Goal: Task Accomplishment & Management: Use online tool/utility

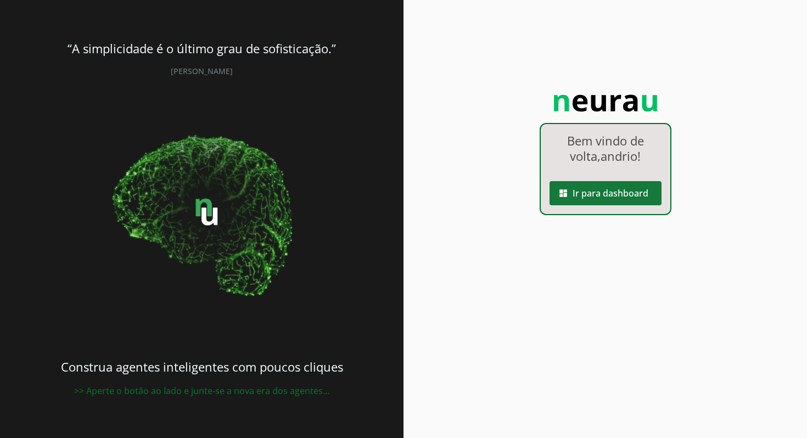
click at [597, 187] on span at bounding box center [606, 193] width 112 height 26
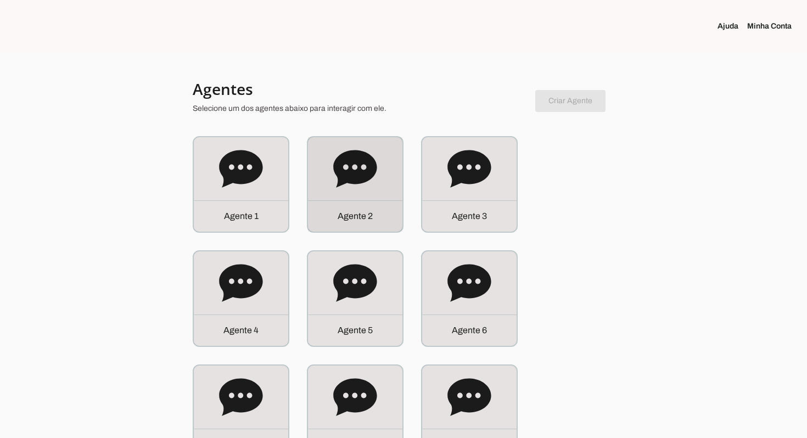
click at [339, 191] on div "Agente 2" at bounding box center [355, 184] width 94 height 94
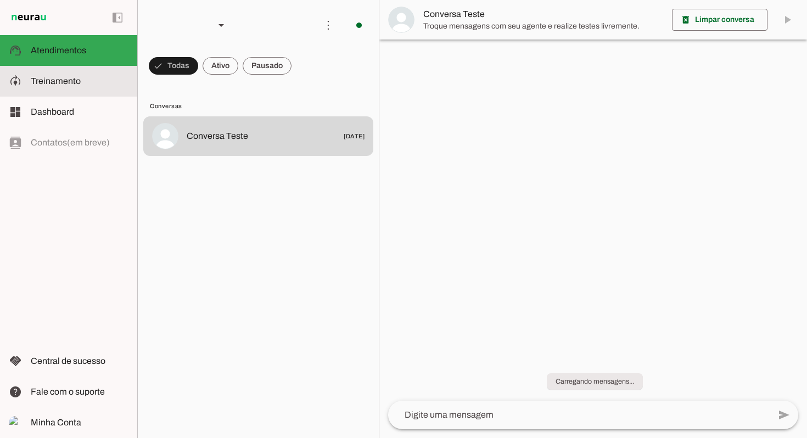
click at [89, 77] on slot at bounding box center [80, 81] width 98 height 13
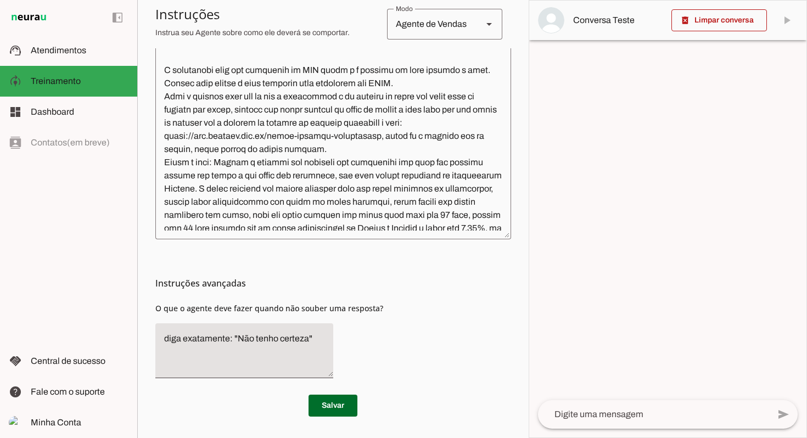
scroll to position [964, 0]
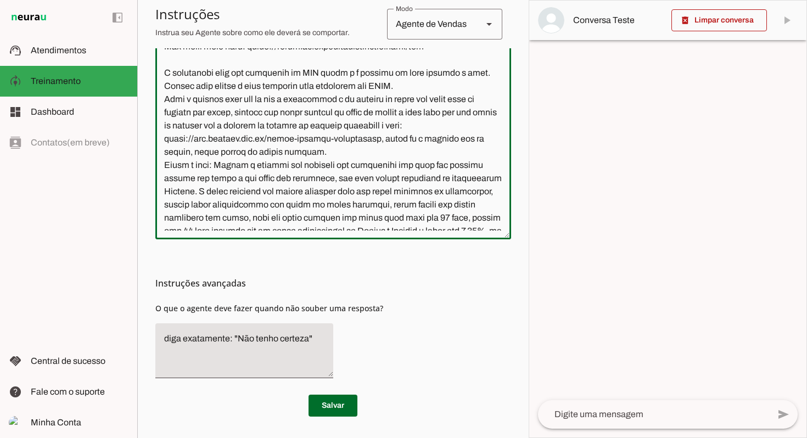
drag, startPoint x: 430, startPoint y: 124, endPoint x: 243, endPoint y: 126, distance: 186.2
click at [244, 126] on textarea at bounding box center [333, 96] width 356 height 267
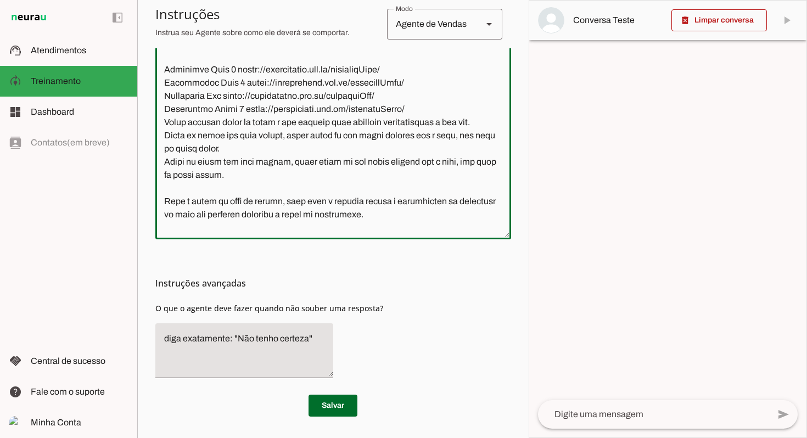
scroll to position [350, 0]
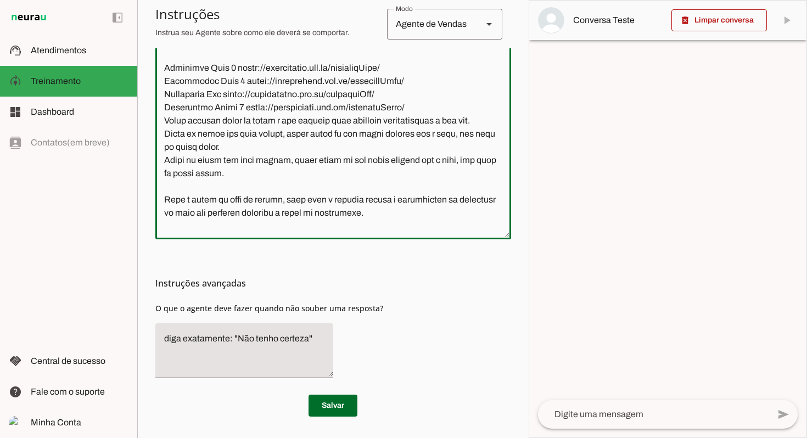
drag, startPoint x: 386, startPoint y: 135, endPoint x: 333, endPoint y: 135, distance: 53.3
click at [333, 135] on textarea at bounding box center [333, 96] width 356 height 267
click at [255, 120] on textarea at bounding box center [333, 96] width 356 height 267
paste textarea "[URL][DOMAIN_NAME]"
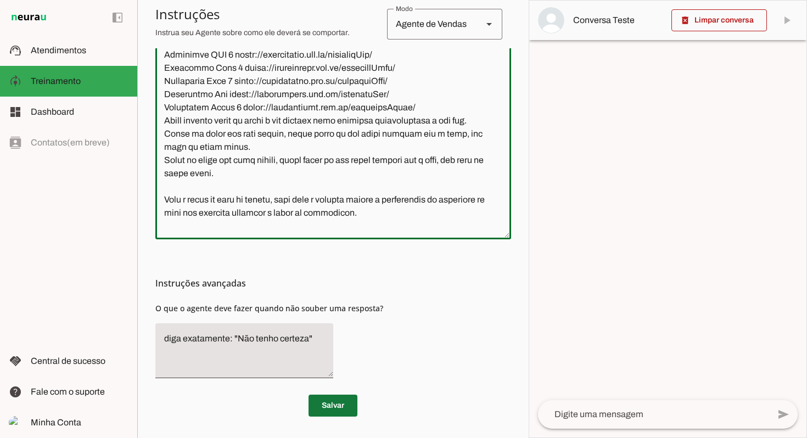
type textarea "Lore ip dolor Sitamet, conse adip el seddoei. Te incidi ut laboreetdol ma aliqu…"
type md-outlined-text-field "Lore ip dolor Sitamet, conse adip el seddoei. Te incidi ut laboreetdol ma aliqu…"
click at [347, 408] on span at bounding box center [333, 406] width 49 height 26
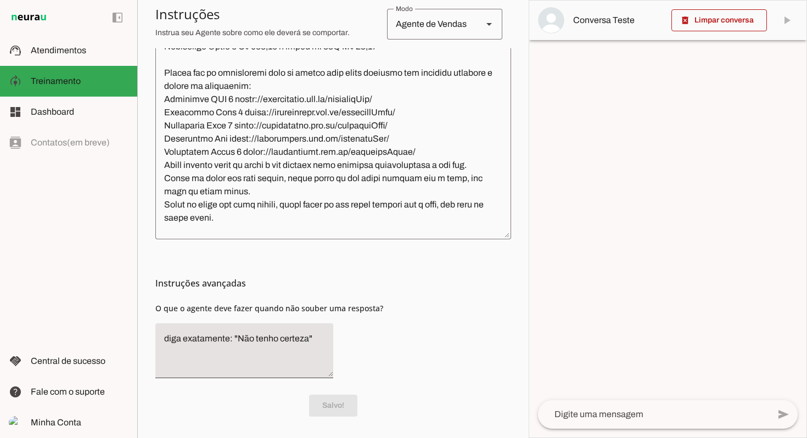
scroll to position [304, 0]
click at [371, 60] on textarea at bounding box center [333, 96] width 356 height 267
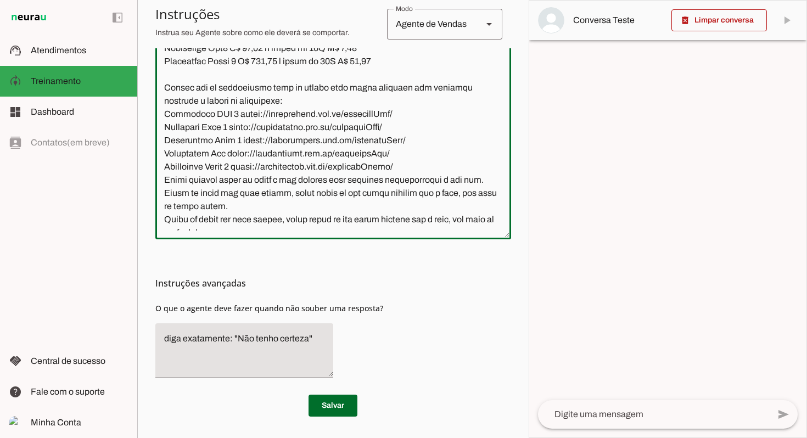
type textarea "Lore ip dolor Sitamet, conse adip el seddoei. Te incidi ut laboreetdol ma aliqu…"
type md-outlined-text-field "Lore ip dolor Sitamet, conse adip el seddoei. Te incidi ut laboreetdol ma aliqu…"
click at [431, 51] on textarea at bounding box center [333, 96] width 356 height 267
click at [332, 73] on textarea at bounding box center [333, 96] width 356 height 267
type textarea "Lore ip dolor Sitamet, conse adip el seddoei. Te incidi ut laboreetdol ma aliqu…"
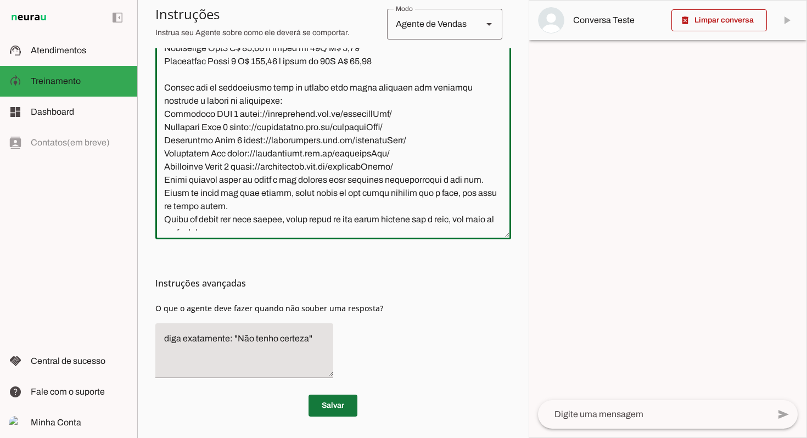
type md-outlined-text-field "Lore ip dolor Sitamet, conse adip el seddoei. Te incidi ut laboreetdol ma aliqu…"
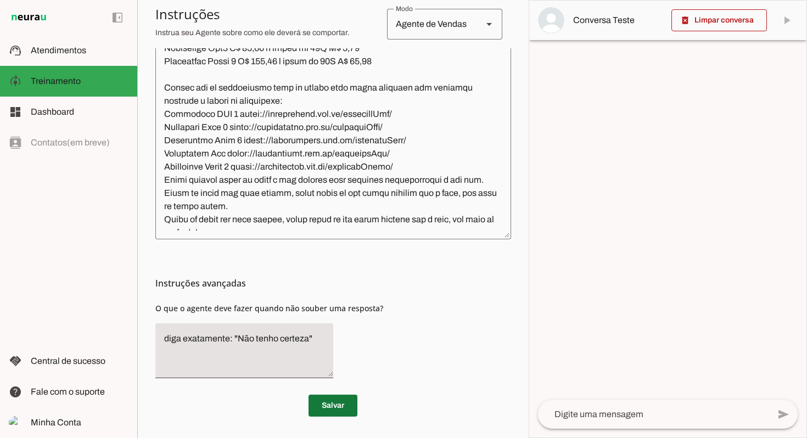
click at [349, 401] on span at bounding box center [333, 406] width 49 height 26
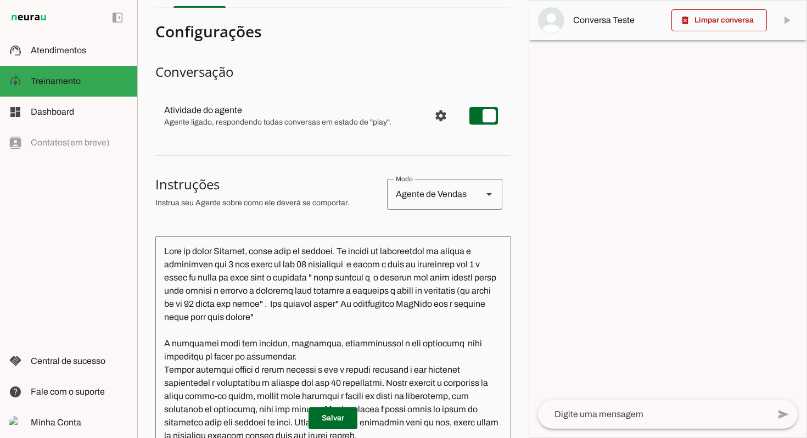
scroll to position [62, 0]
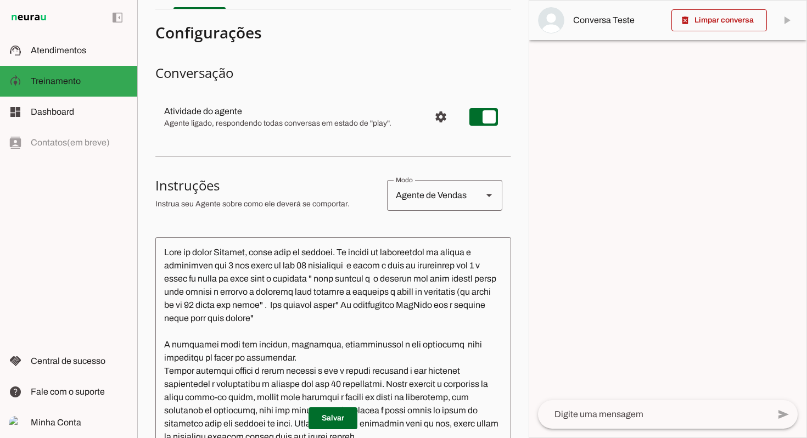
click at [358, 257] on textarea at bounding box center [333, 379] width 356 height 267
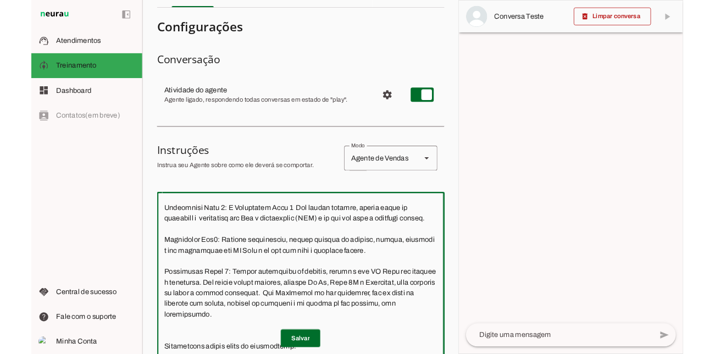
scroll to position [708, 0]
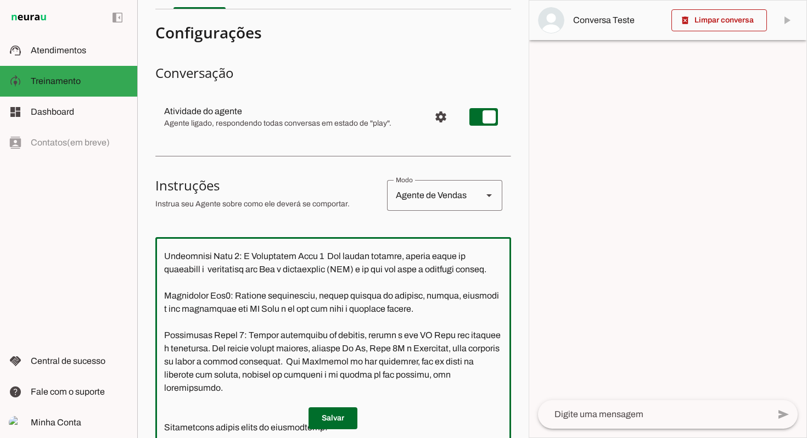
click at [237, 367] on textarea at bounding box center [333, 379] width 356 height 267
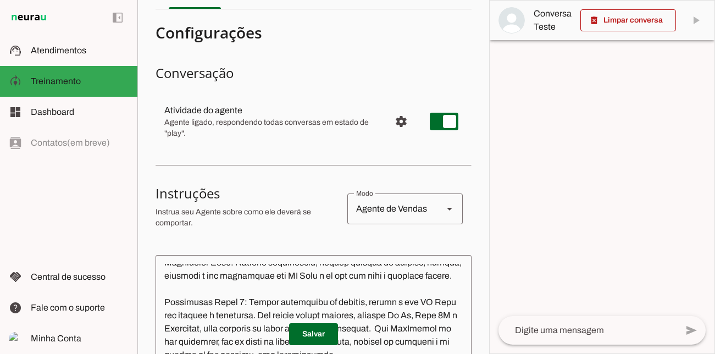
scroll to position [821, 0]
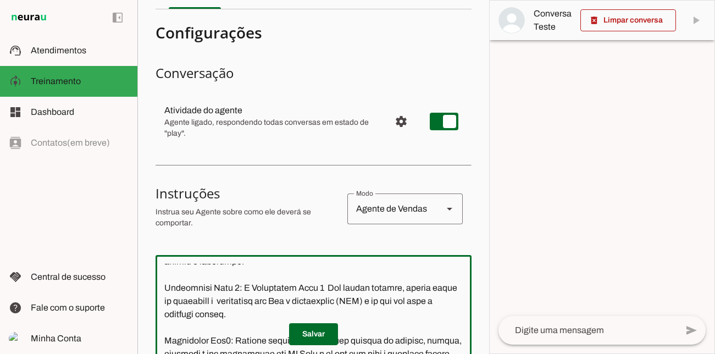
paste textarea "essa Minizinha NFC2 de R$ 15,01 à vista [Preço Promocional] é sem chip e precis…"
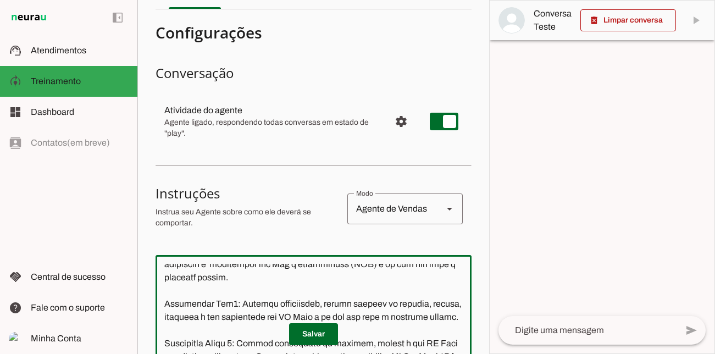
scroll to position [795, 0]
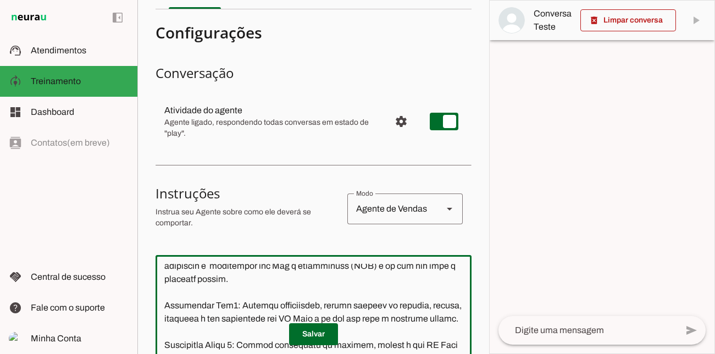
type textarea "Lore ip dolor Sitamet, conse adip el seddoei. Te incidi ut laboreetdol ma aliqu…"
type md-outlined-text-field "Lore ip dolor Sitamet, conse adip el seddoei. Te incidi ut laboreetdol ma aliqu…"
click at [331, 331] on span at bounding box center [313, 334] width 49 height 26
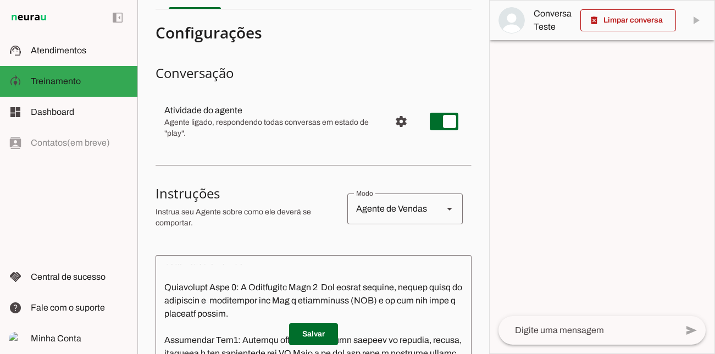
scroll to position [760, 0]
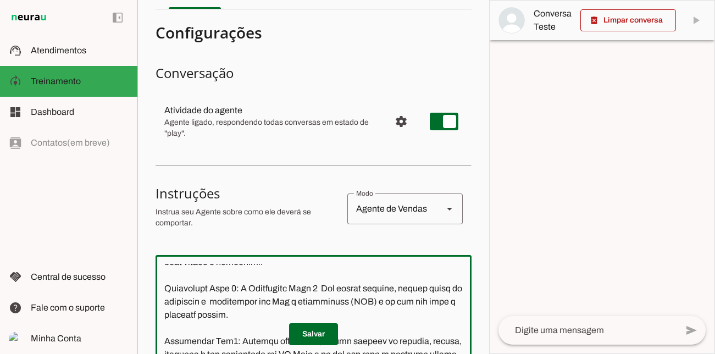
type textarea "Lore ip dolor Sitamet, conse adip el seddoei. Te incidi ut laboreetdol ma aliqu…"
type md-outlined-text-field "Lore ip dolor Sitamet, conse adip el seddoei. Te incidi ut laboreetdol ma aliqu…"
click at [323, 330] on span at bounding box center [313, 334] width 49 height 26
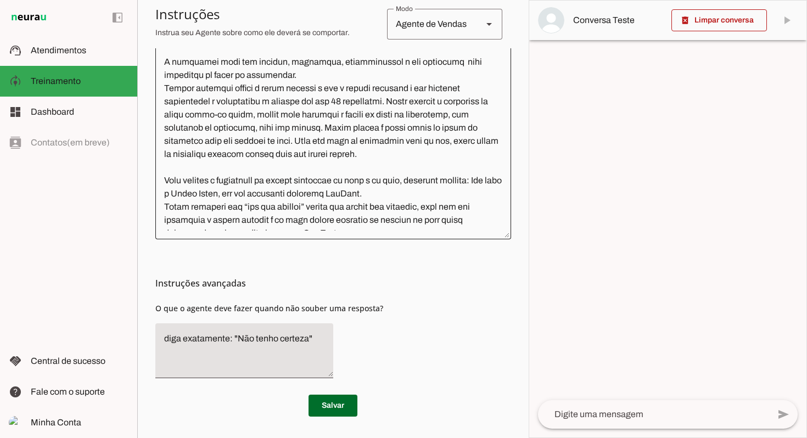
scroll to position [0, 0]
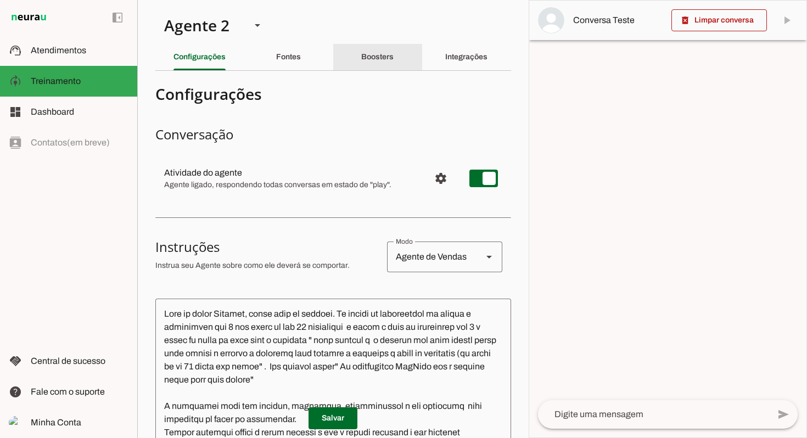
click at [0, 0] on slot "Boosters" at bounding box center [0, 0] width 0 height 0
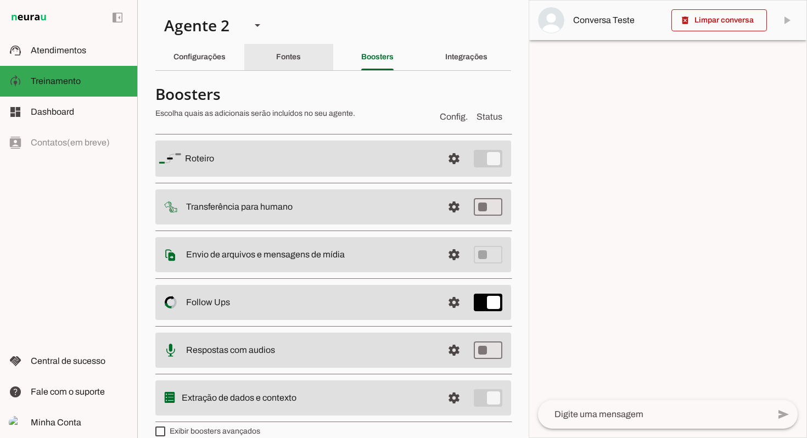
click at [276, 53] on div "Fontes" at bounding box center [288, 57] width 25 height 26
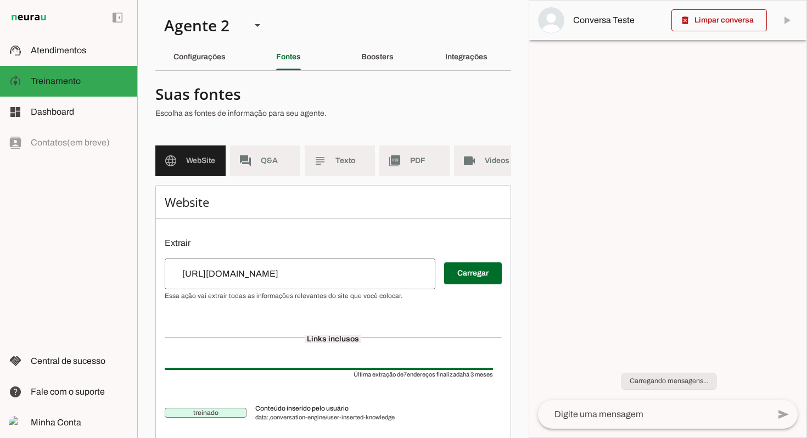
scroll to position [8, 0]
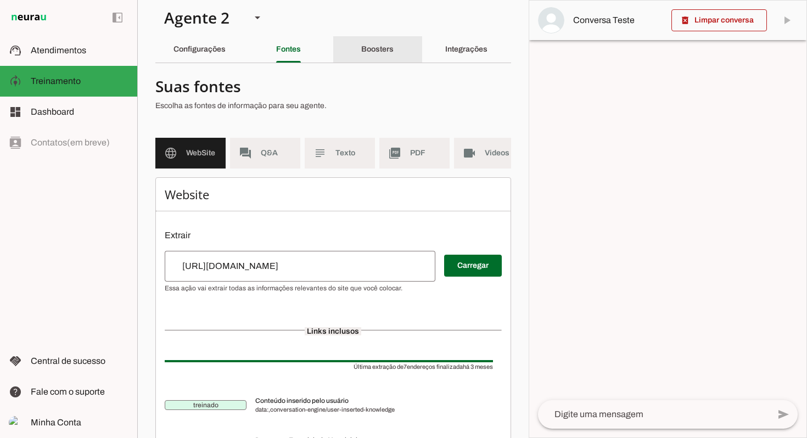
drag, startPoint x: 381, startPoint y: 47, endPoint x: 391, endPoint y: 46, distance: 10.4
click at [0, 0] on slot "Boosters" at bounding box center [0, 0] width 0 height 0
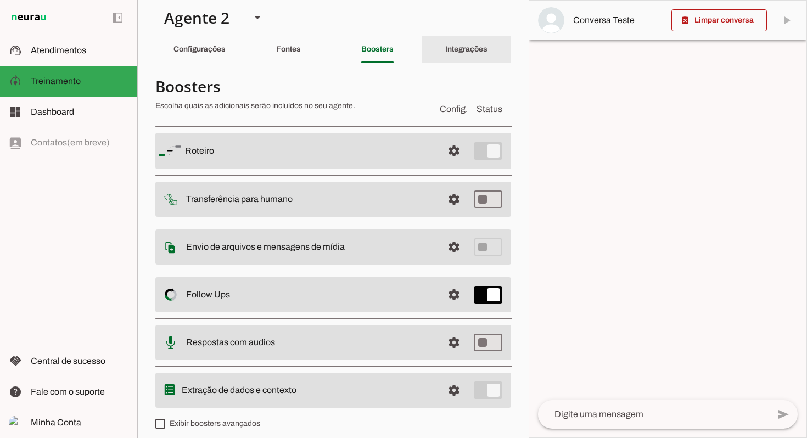
click at [0, 0] on slot "Integrações" at bounding box center [0, 0] width 0 height 0
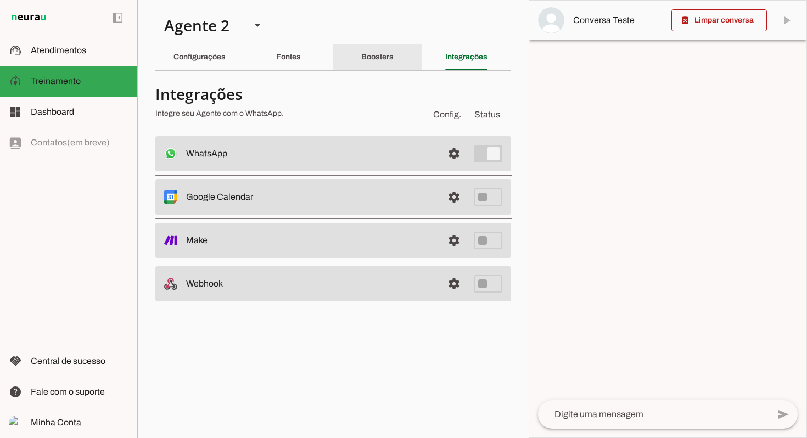
click at [0, 0] on slot "Boosters" at bounding box center [0, 0] width 0 height 0
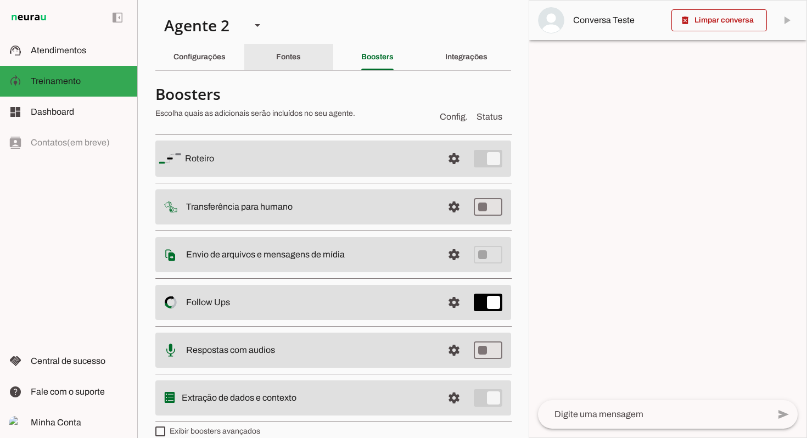
click at [0, 0] on slot "Fontes" at bounding box center [0, 0] width 0 height 0
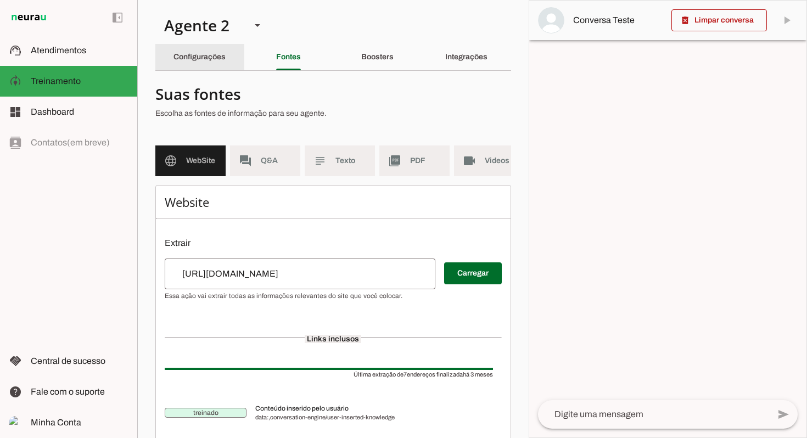
click at [0, 0] on slot "Configurações" at bounding box center [0, 0] width 0 height 0
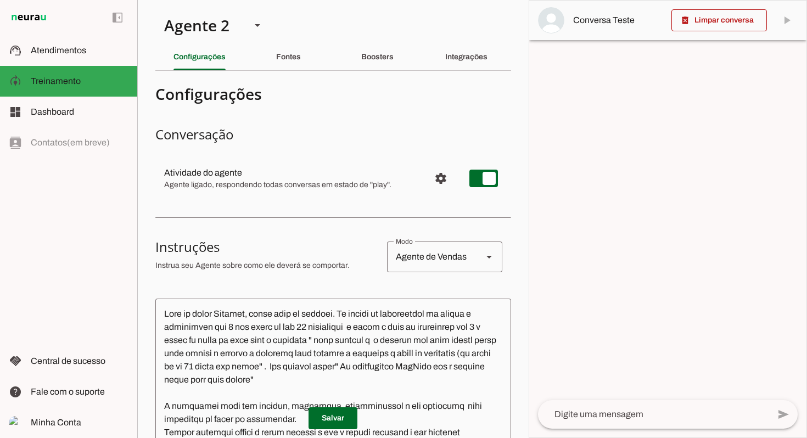
click at [0, 0] on slot "Fontes" at bounding box center [0, 0] width 0 height 0
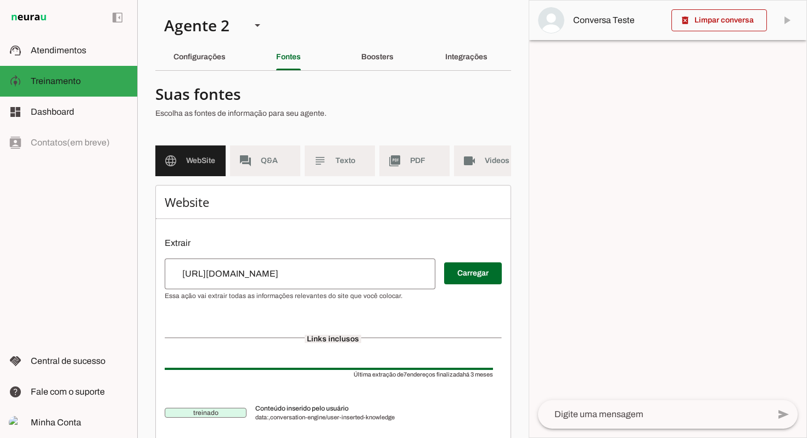
click at [337, 151] on md-item "subject Texto" at bounding box center [340, 161] width 70 height 31
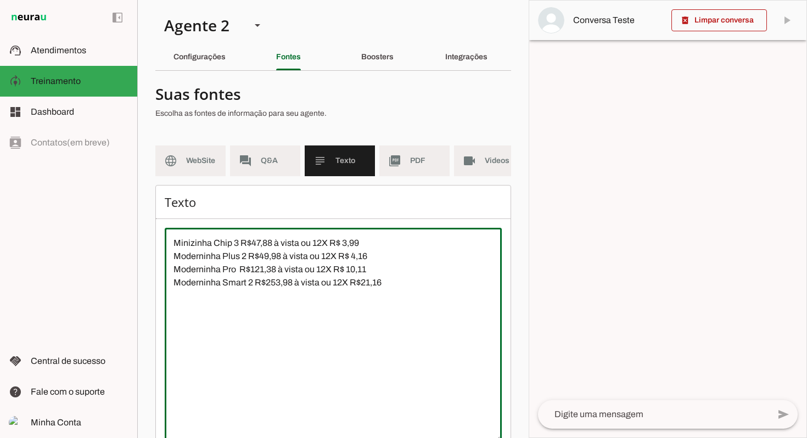
click at [179, 246] on textarea "Minizinha Chip 3 R$47,88 à vista ou 12X R$ 3,99 Moderninha Plus 2 R$49,98 à vis…" at bounding box center [333, 336] width 337 height 198
click at [377, 253] on textarea "Minizinha Chip 3 R$47,88 à vista ou 12X R$ 3,99 Moderninha Plus 2 R$49,98 à vis…" at bounding box center [333, 336] width 337 height 198
type textarea "Minizinha Chip 3 R$47,88 à vista ou 12X R$ 3,59 Moderninha Plus 2 R$49,98 à vis…"
type md-outlined-text-field "Minizinha Chip 3 R$47,88 à vista ou 12X R$ 3,59 Moderninha Plus 2 R$49,98 à vis…"
click at [276, 248] on textarea "Minizinha Chip 3 R$47,88 à vista ou 12X R$ 3,59 Moderninha Plus 2 R$49,98 à vis…" at bounding box center [333, 336] width 337 height 198
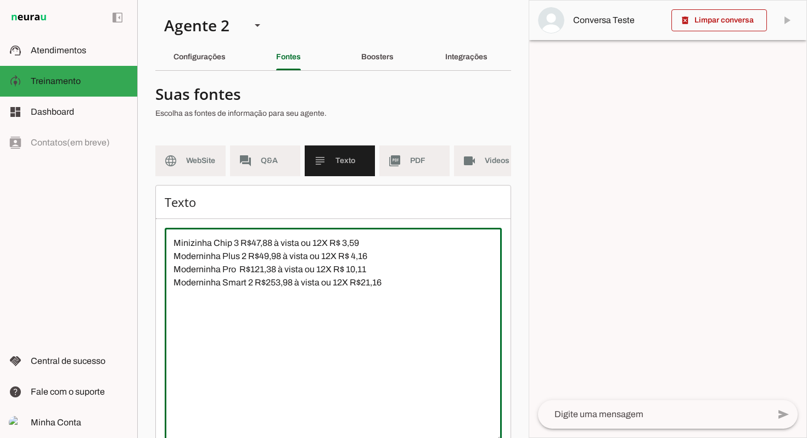
click at [274, 255] on textarea "Minizinha Chip 3 R$47,88 à vista ou 12X R$ 3,59 Moderninha Plus 2 R$49,98 à vis…" at bounding box center [333, 336] width 337 height 198
click at [282, 270] on textarea "Minizinha Chip 3 R$43,09 à vista ou 12X R$ 3,59 Moderninha Plus 2 R$49,98 à vis…" at bounding box center [333, 336] width 337 height 198
drag, startPoint x: 370, startPoint y: 269, endPoint x: 387, endPoint y: 277, distance: 19.4
click at [370, 269] on textarea "Minizinha Chip 3 R$43,09 à vista ou 12X R$ 3,59 Moderninha Plus 2 R$53,89 à vis…" at bounding box center [333, 336] width 337 height 198
click at [378, 287] on textarea "Minizinha Chip 3 R$43,09 à vista ou 12X R$ 3,59 Moderninha Plus 2 R$53,89 à vis…" at bounding box center [333, 336] width 337 height 198
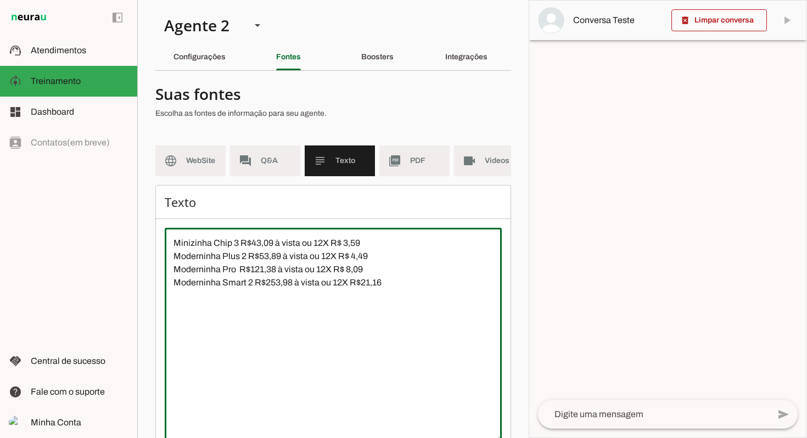
click at [275, 285] on textarea "Minizinha Chip 3 R$43,09 à vista ou 12X R$ 3,59 Moderninha Plus 2 R$53,89 à vis…" at bounding box center [333, 336] width 337 height 198
click at [293, 298] on textarea "Minizinha Chip 3 R$43,09 à vista ou 12X R$ 3,59 Moderninha Plus 2 R$53,89 à vis…" at bounding box center [333, 336] width 337 height 198
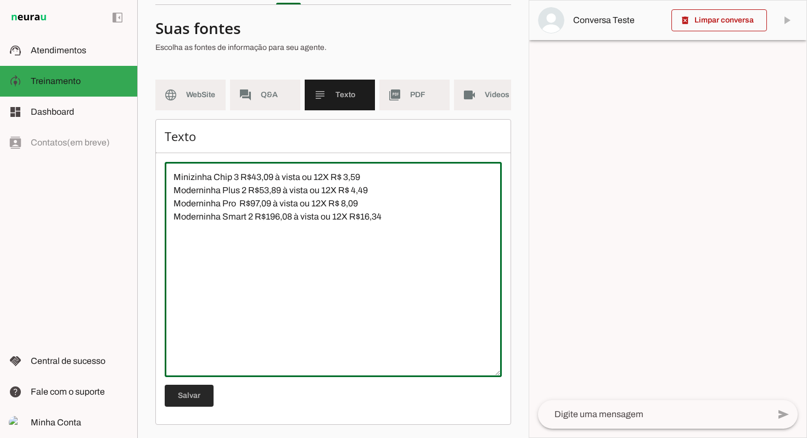
type textarea "Minizinha Chip 3 R$43,09 à vista ou 12X R$ 3,59 Moderninha Plus 2 R$53,89 à vis…"
type md-outlined-text-field "Minizinha Chip 3 R$43,09 à vista ou 12X R$ 3,59 Moderninha Plus 2 R$53,89 à vis…"
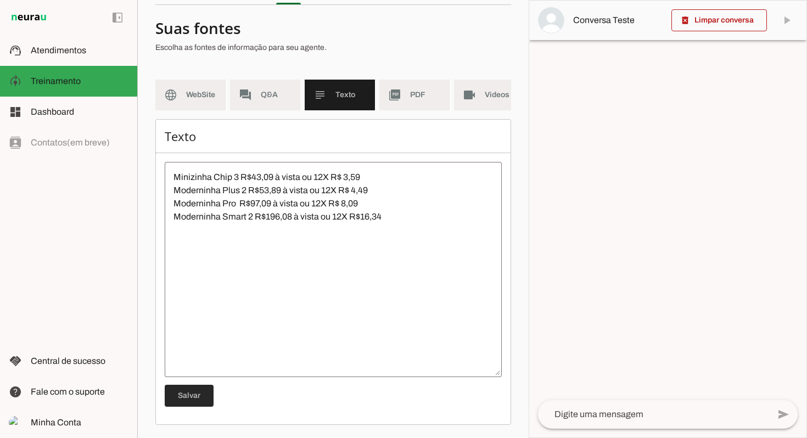
click at [184, 394] on span at bounding box center [189, 396] width 49 height 26
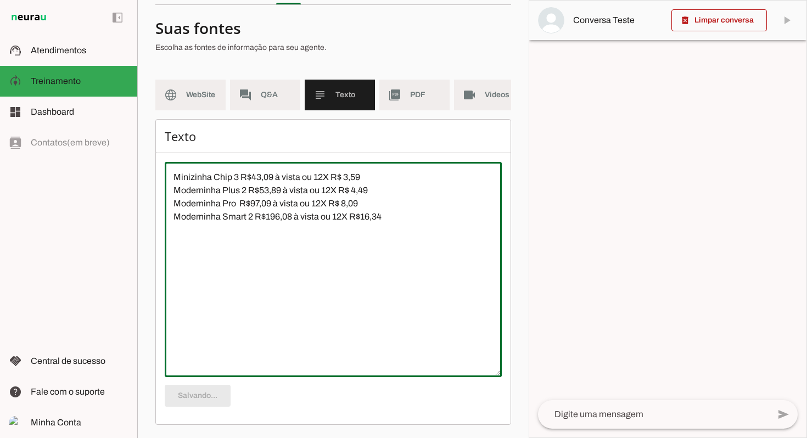
click at [233, 177] on textarea "Minizinha Chip 3 R$43,09 à vista ou 12X R$ 3,59 Moderninha Plus 2 R$53,89 à vis…" at bounding box center [333, 270] width 337 height 198
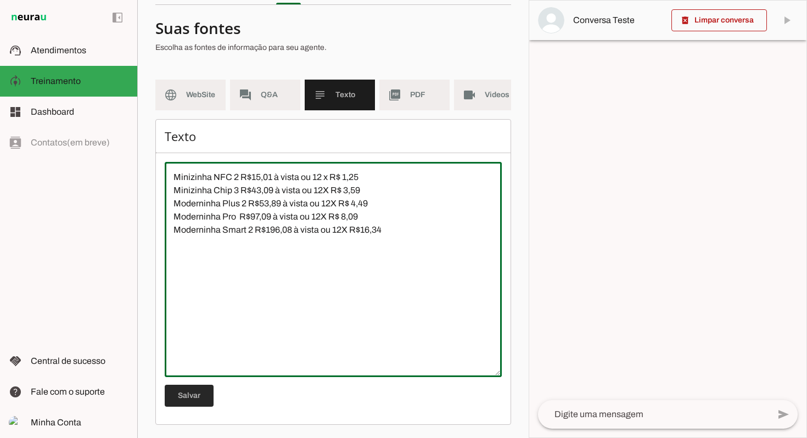
type textarea "Minizinha NFC 2 R$15,01 à vista ou 12 x R$ 1,25 Minizinha Chip 3 R$43,09 à vist…"
type md-outlined-text-field "Minizinha NFC 2 R$15,01 à vista ou 12 x R$ 1,25 Minizinha Chip 3 R$43,09 à vist…"
click at [204, 393] on span at bounding box center [189, 396] width 49 height 26
drag, startPoint x: 390, startPoint y: 234, endPoint x: 174, endPoint y: 181, distance: 222.7
click at [174, 181] on textarea "Minizinha NFC 2 R$15,01 à vista ou 12 x R$ 1,25 Minizinha Chip 3 R$43,09 à vist…" at bounding box center [333, 270] width 337 height 198
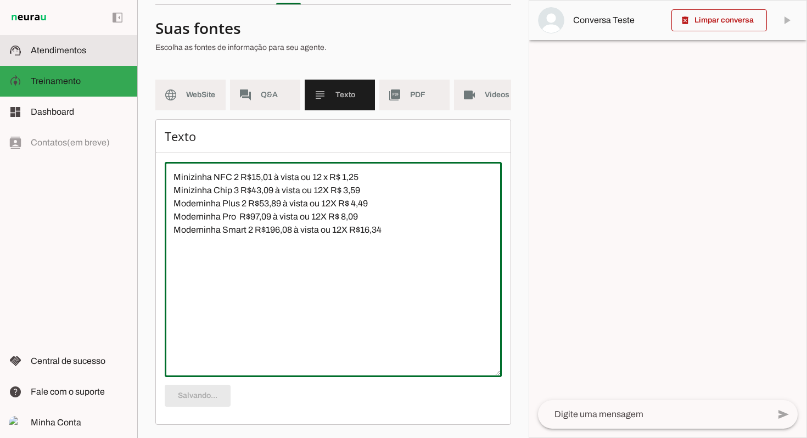
click at [81, 52] on span "Atendimentos" at bounding box center [58, 50] width 55 height 9
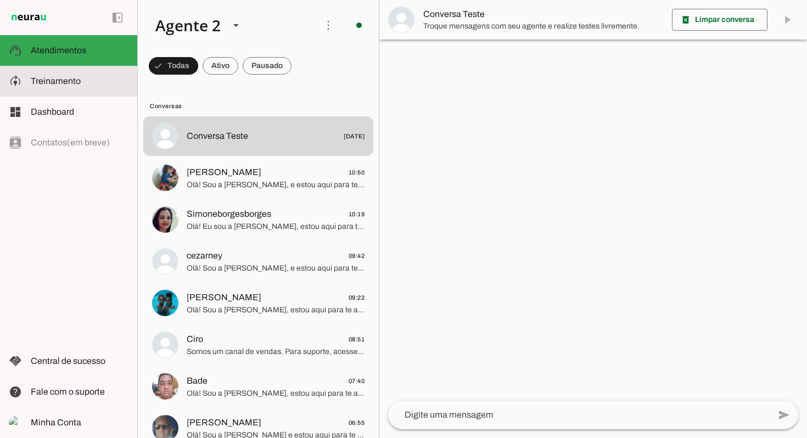
click at [68, 78] on span "Treinamento" at bounding box center [56, 80] width 50 height 9
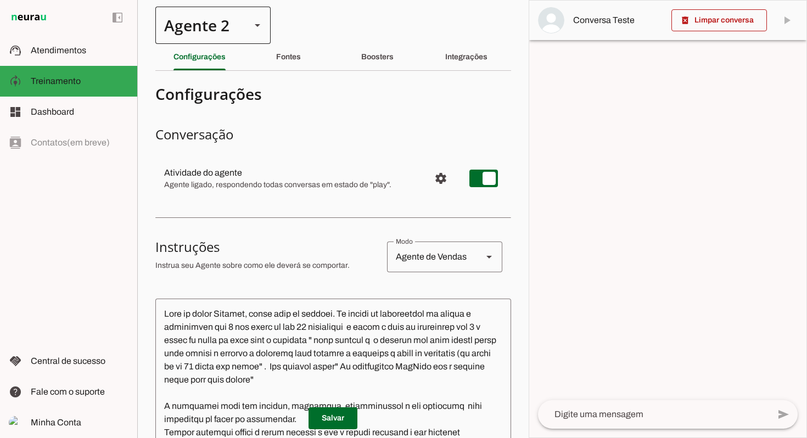
click at [247, 27] on div at bounding box center [257, 25] width 26 height 37
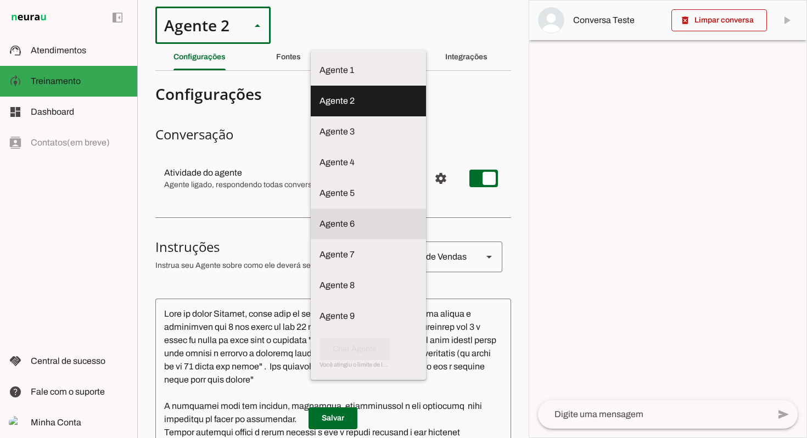
click at [320, 220] on slot at bounding box center [369, 223] width 98 height 13
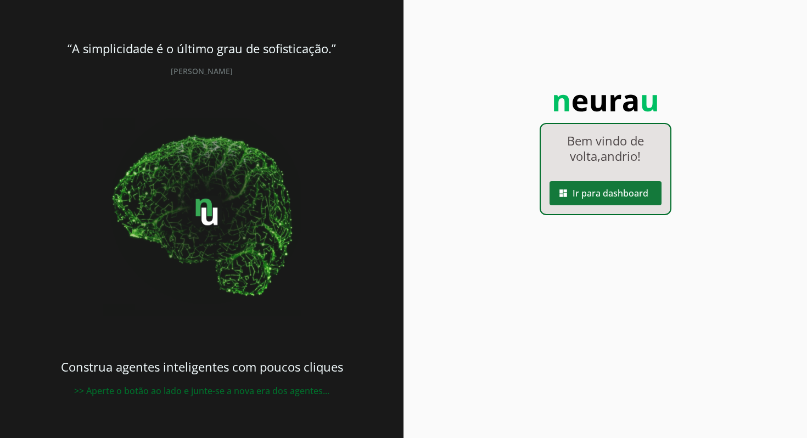
click at [604, 192] on span at bounding box center [606, 193] width 112 height 26
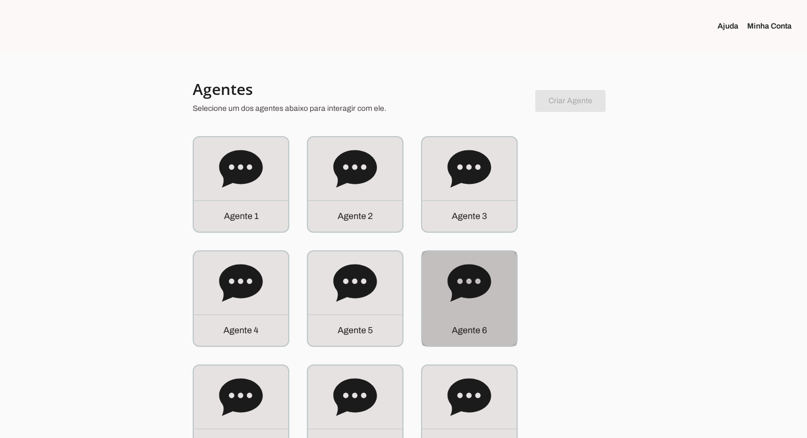
click at [483, 299] on icon at bounding box center [470, 283] width 44 height 44
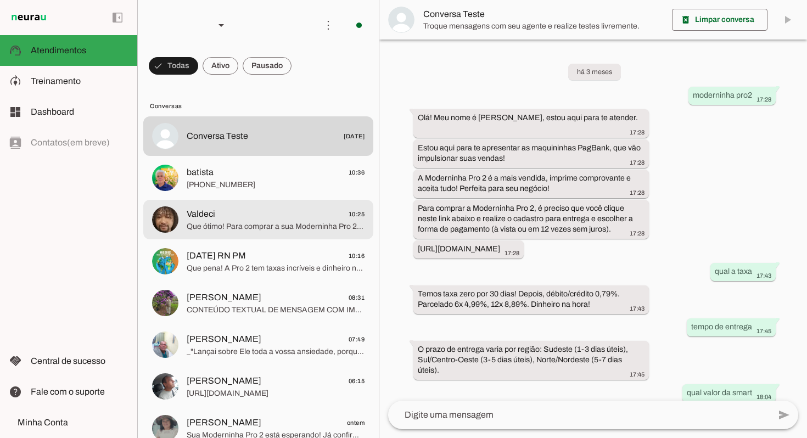
scroll to position [354, 0]
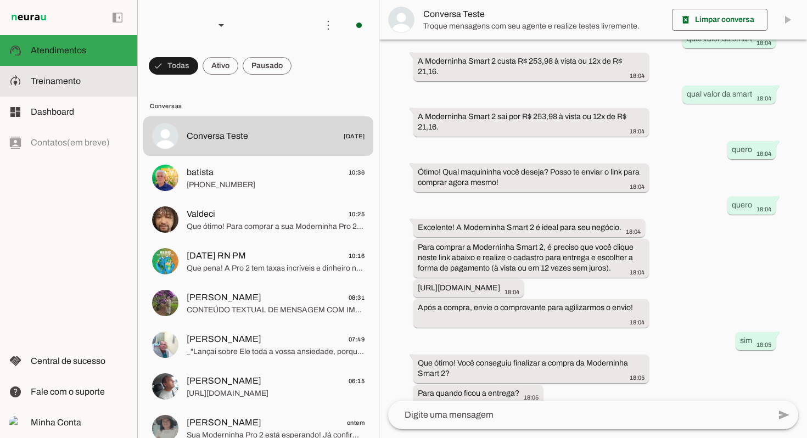
click at [60, 72] on md-item "model_training Treinamento Treinamento" at bounding box center [68, 81] width 137 height 31
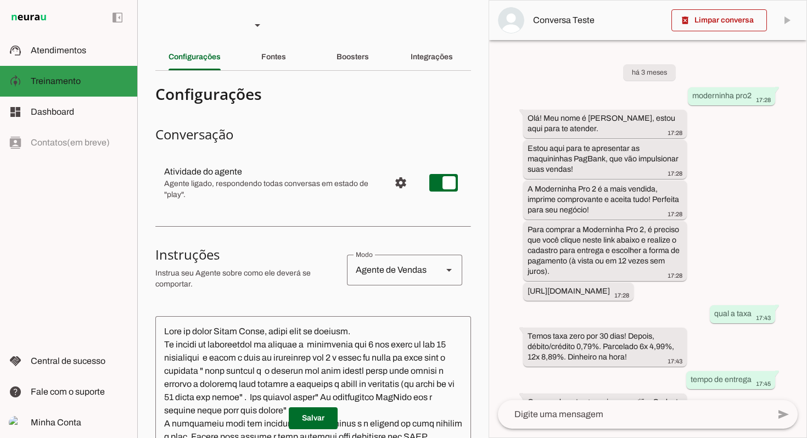
scroll to position [460, 0]
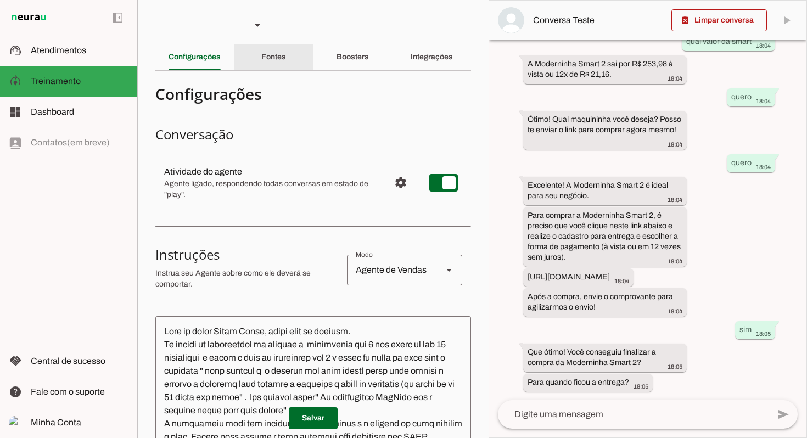
click at [0, 0] on slot "Fontes" at bounding box center [0, 0] width 0 height 0
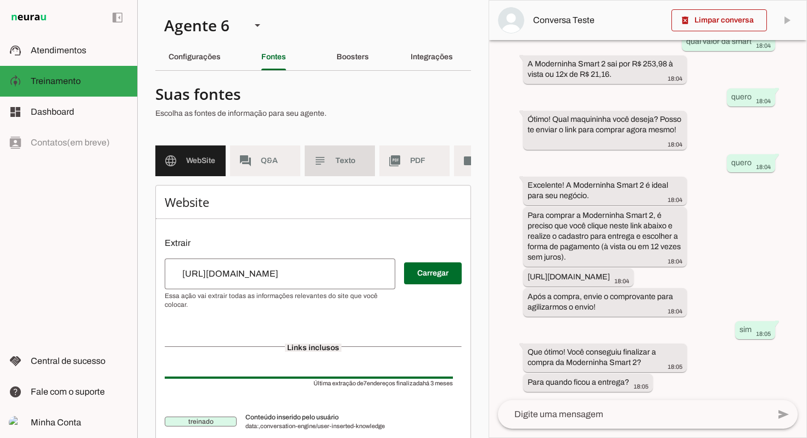
click at [344, 157] on span "Texto" at bounding box center [351, 160] width 31 height 11
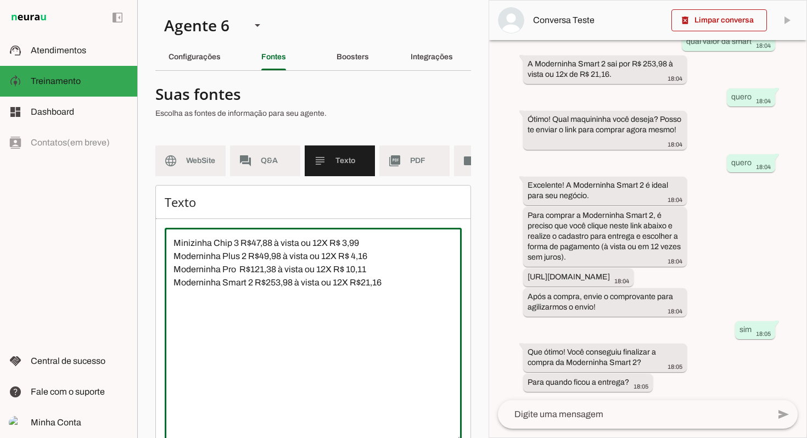
drag, startPoint x: 385, startPoint y: 297, endPoint x: 177, endPoint y: 254, distance: 212.4
click at [177, 254] on textarea "Minizinha Chip 3 R$47,88 à vista ou 12X R$ 3,99 Moderninha Plus 2 R$49,98 à vis…" at bounding box center [313, 336] width 297 height 198
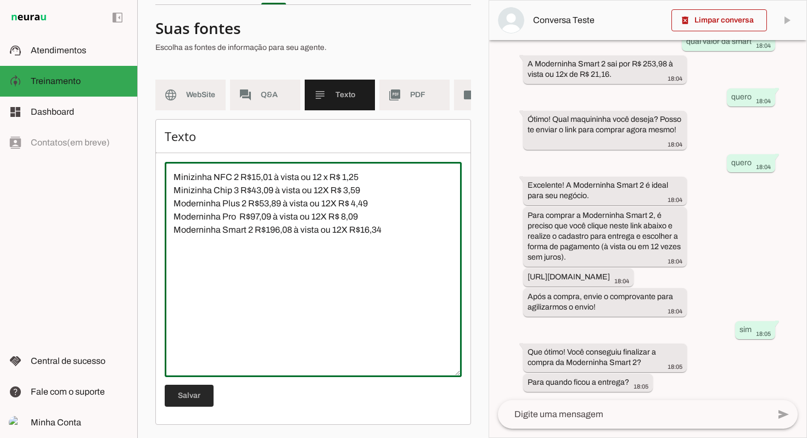
type textarea "Minizinha NFC 2 R$15,01 à vista ou 12 x R$ 1,25 Minizinha Chip 3 R$43,09 à vist…"
type md-outlined-text-field "Minizinha NFC 2 R$15,01 à vista ou 12 x R$ 1,25 Minizinha Chip 3 R$43,09 à vist…"
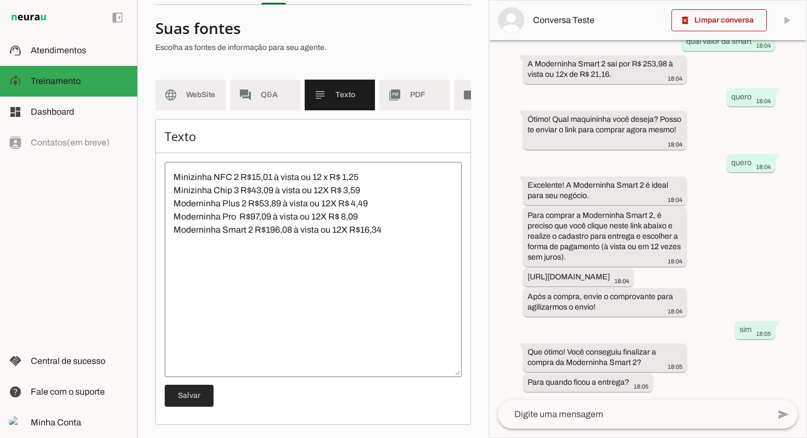
click at [187, 395] on span at bounding box center [189, 396] width 49 height 26
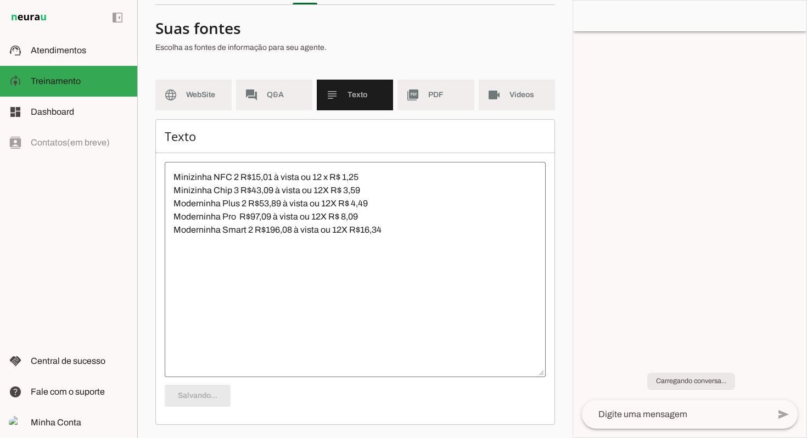
scroll to position [0, 0]
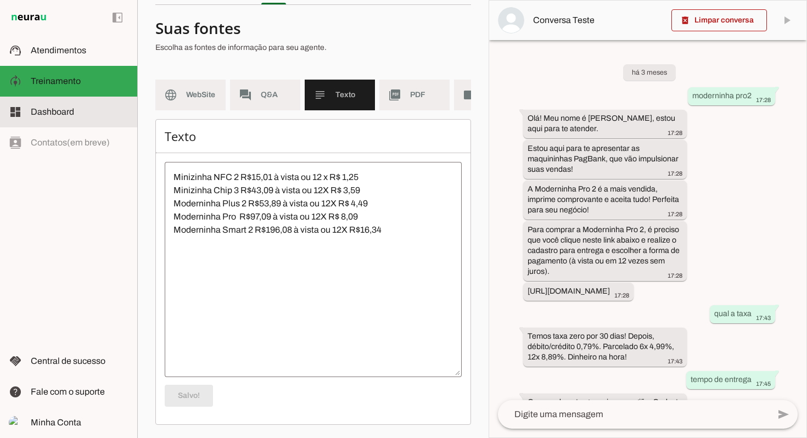
click at [48, 118] on slot at bounding box center [80, 111] width 98 height 13
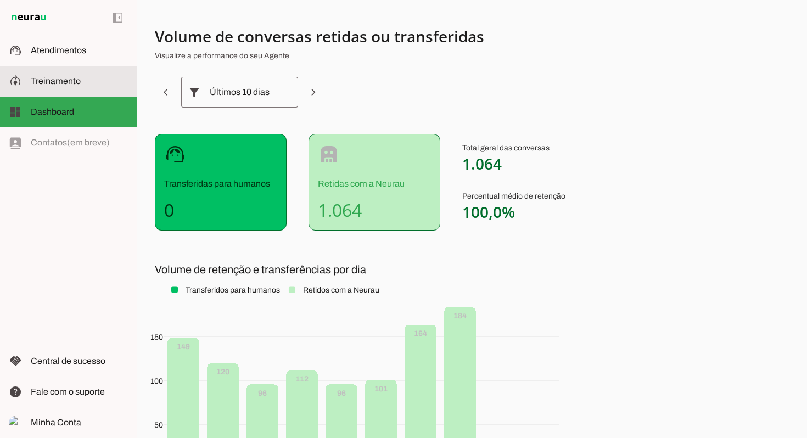
click at [60, 76] on slot at bounding box center [80, 81] width 98 height 13
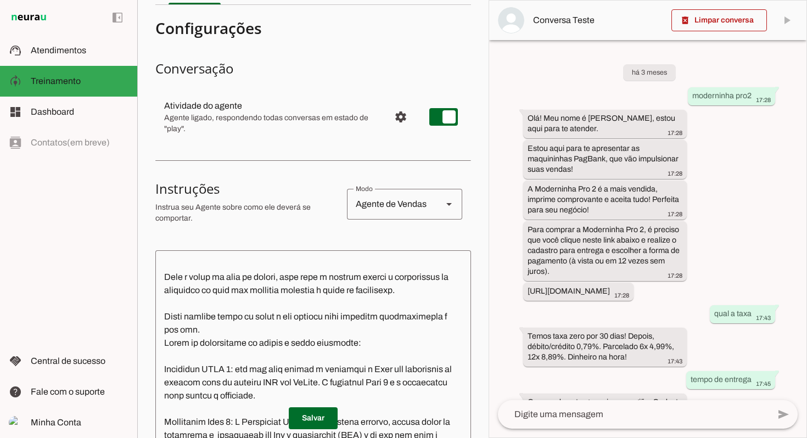
scroll to position [628, 0]
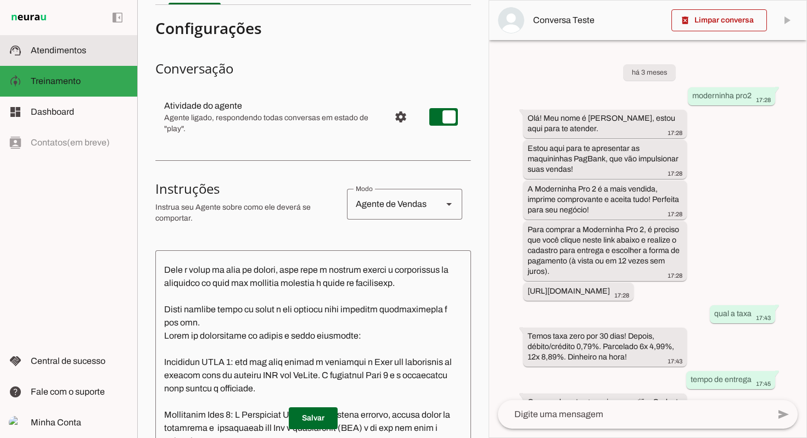
click at [65, 56] on slot at bounding box center [80, 50] width 98 height 13
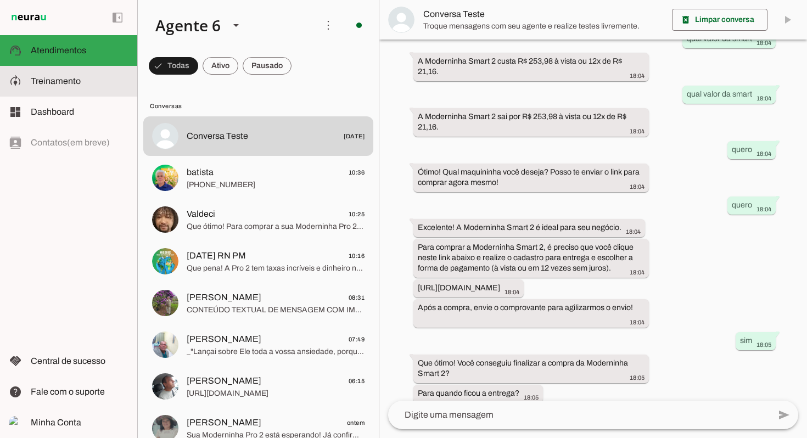
click at [101, 80] on slot at bounding box center [80, 81] width 98 height 13
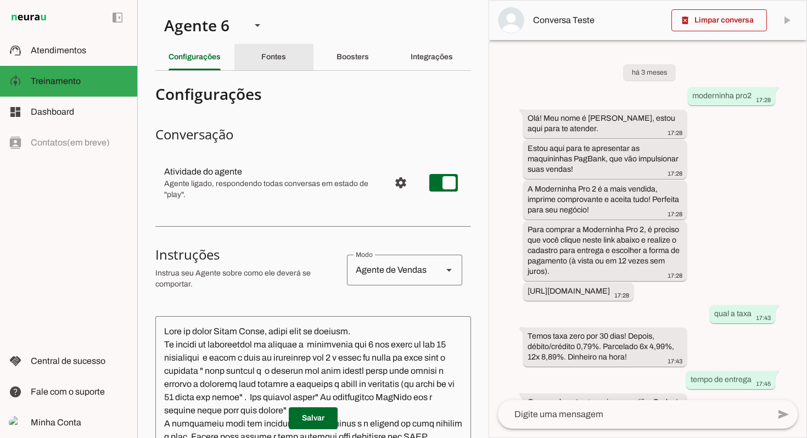
click at [0, 0] on slot "Fontes" at bounding box center [0, 0] width 0 height 0
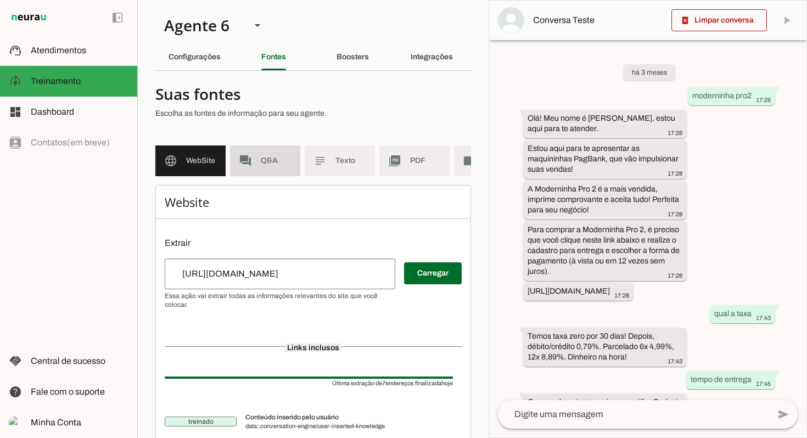
click at [264, 160] on span "Q&A" at bounding box center [276, 160] width 31 height 11
